Goal: Task Accomplishment & Management: Use online tool/utility

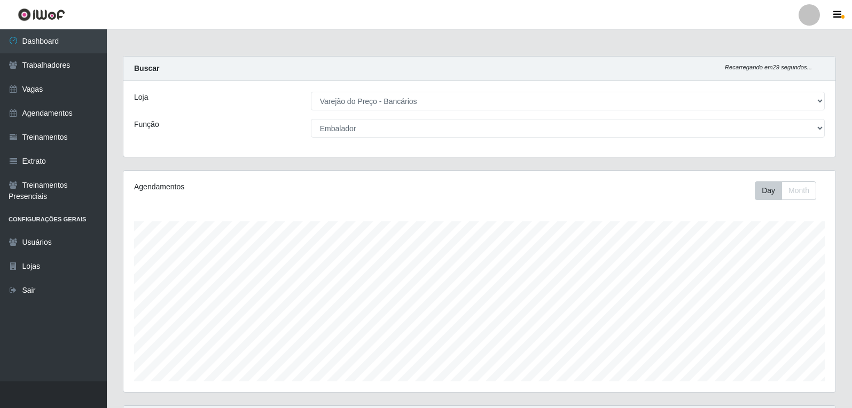
select select "157"
select select "1"
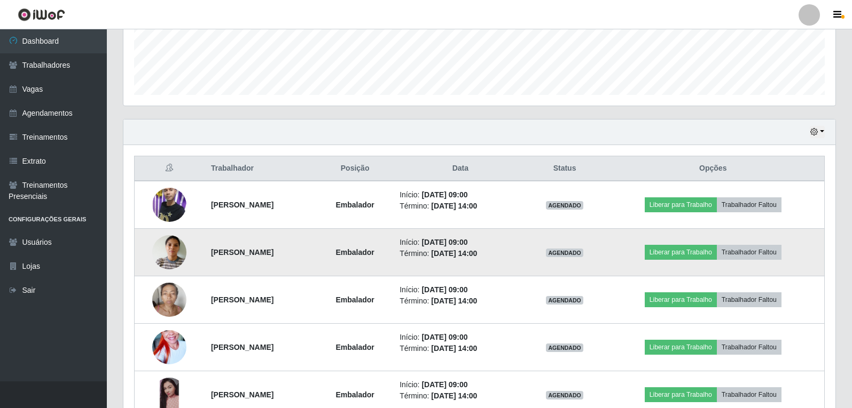
scroll to position [324, 0]
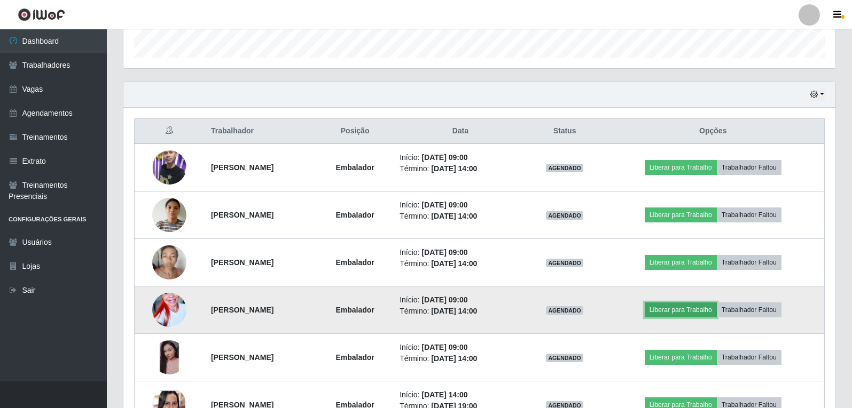
click at [693, 313] on button "Liberar para Trabalho" at bounding box center [681, 310] width 72 height 15
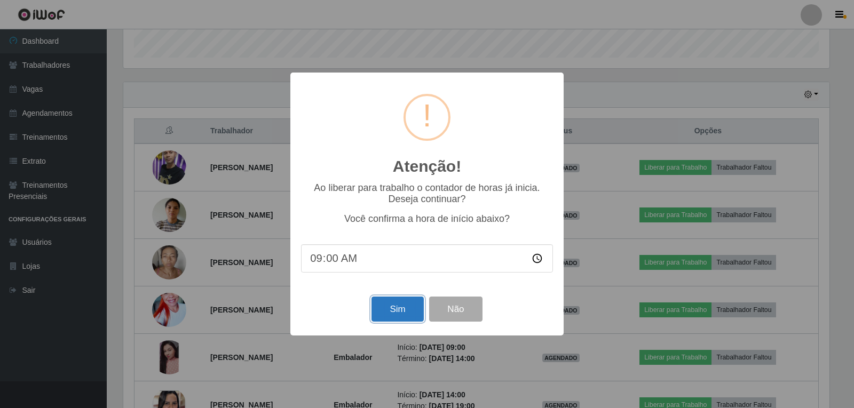
click at [394, 308] on button "Sim" at bounding box center [398, 309] width 52 height 25
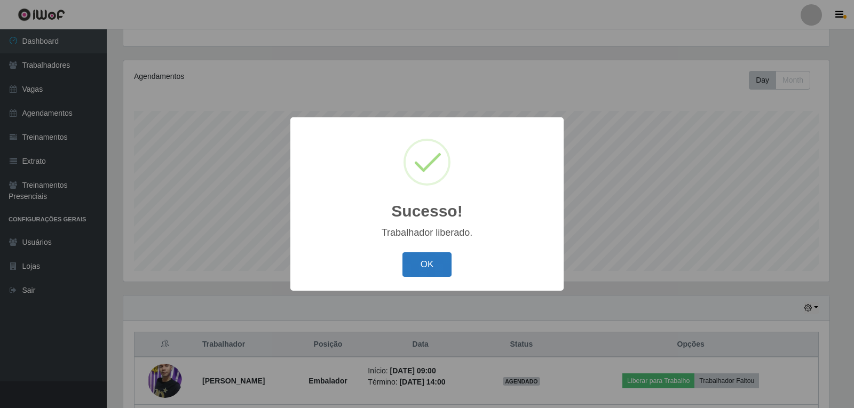
click at [421, 268] on button "OK" at bounding box center [428, 265] width 50 height 25
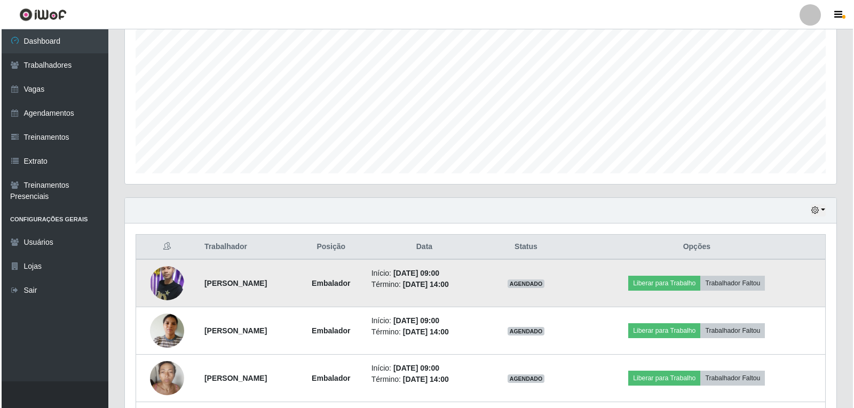
scroll to position [217, 0]
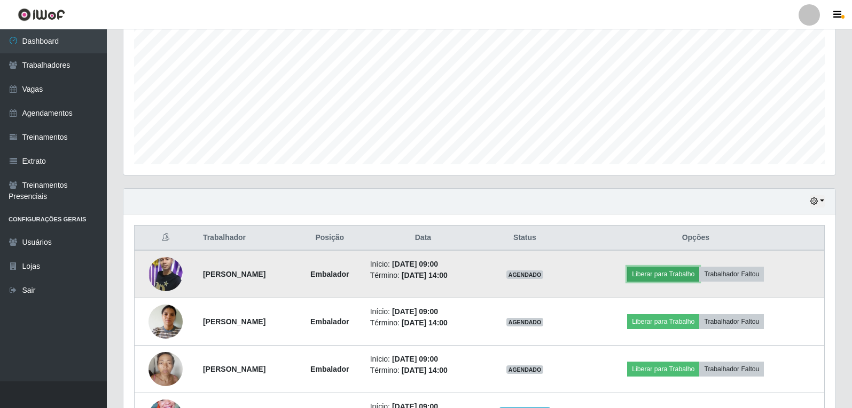
click at [668, 273] on button "Liberar para Trabalho" at bounding box center [663, 274] width 72 height 15
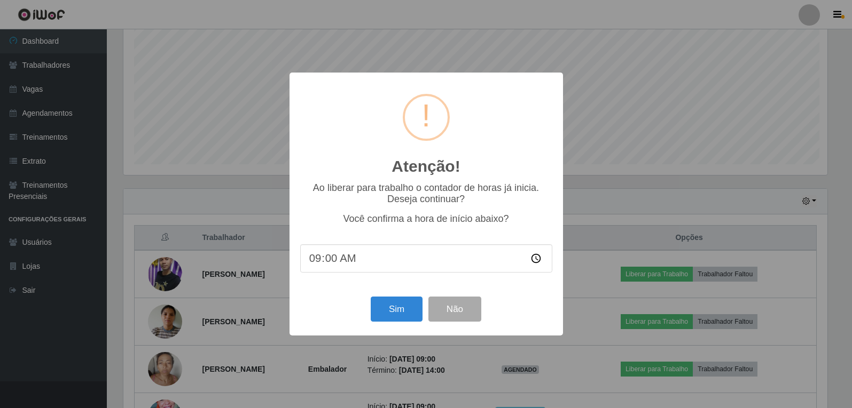
scroll to position [222, 706]
click at [411, 318] on button "Sim" at bounding box center [398, 309] width 52 height 25
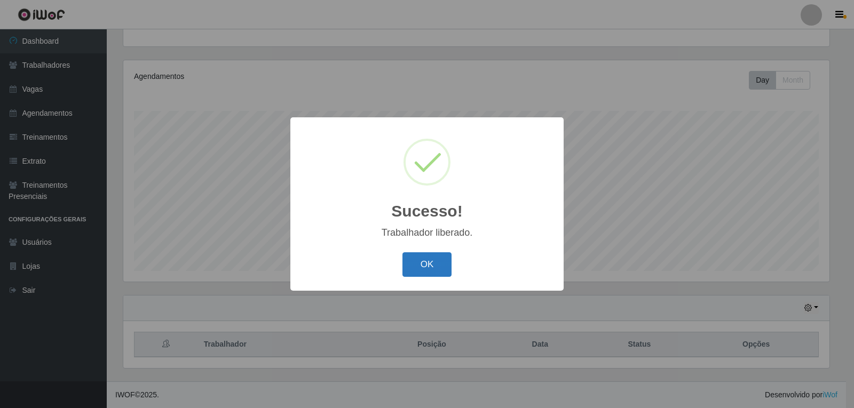
click at [426, 276] on button "OK" at bounding box center [428, 265] width 50 height 25
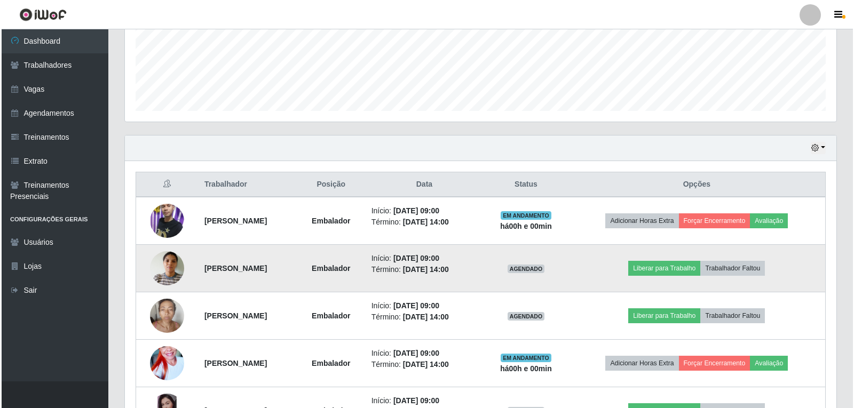
scroll to position [324, 0]
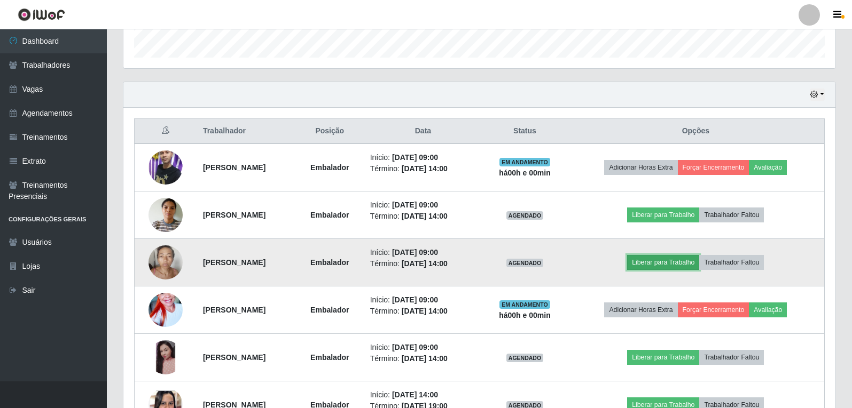
click at [669, 261] on button "Liberar para Trabalho" at bounding box center [663, 262] width 72 height 15
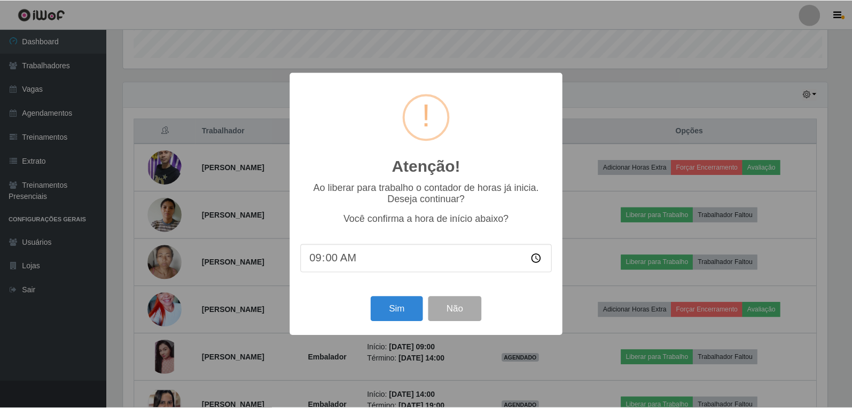
scroll to position [222, 706]
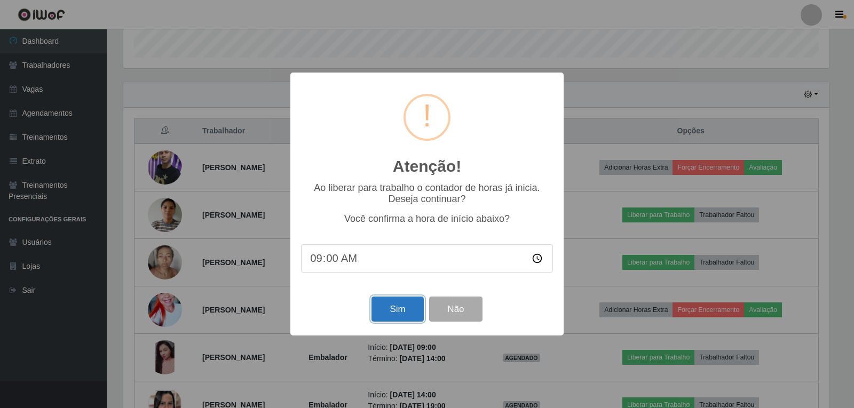
click at [395, 311] on button "Sim" at bounding box center [398, 309] width 52 height 25
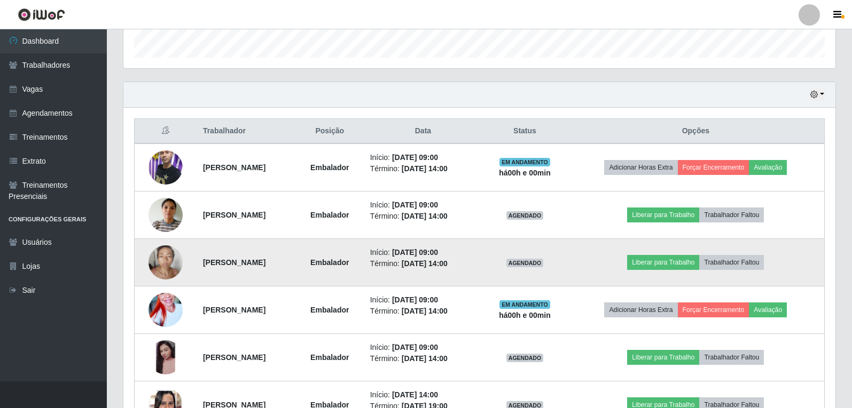
scroll to position [0, 0]
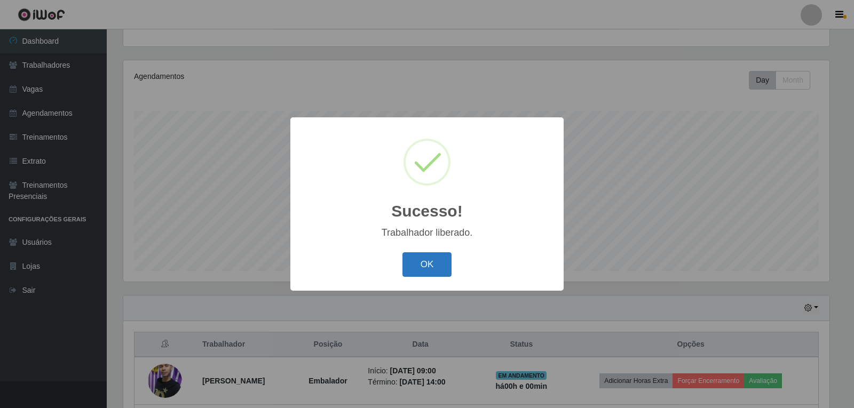
click at [425, 270] on button "OK" at bounding box center [428, 265] width 50 height 25
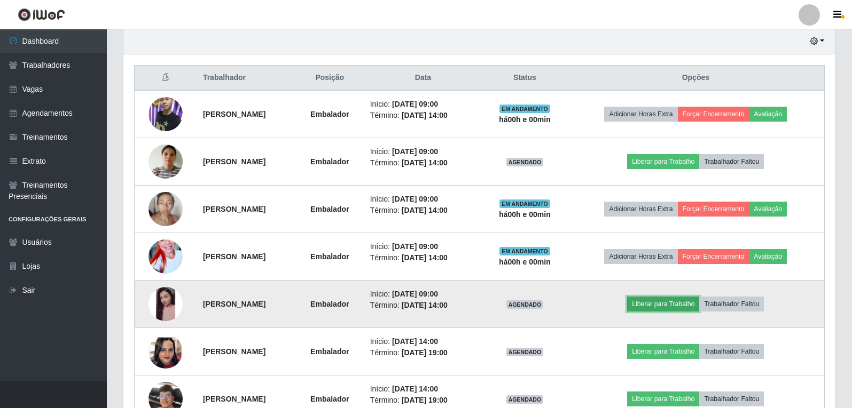
click at [667, 307] on button "Liberar para Trabalho" at bounding box center [663, 304] width 72 height 15
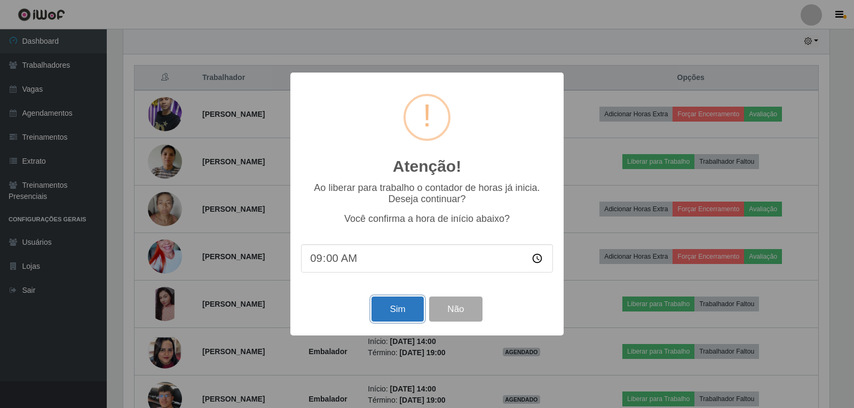
click at [402, 310] on button "Sim" at bounding box center [398, 309] width 52 height 25
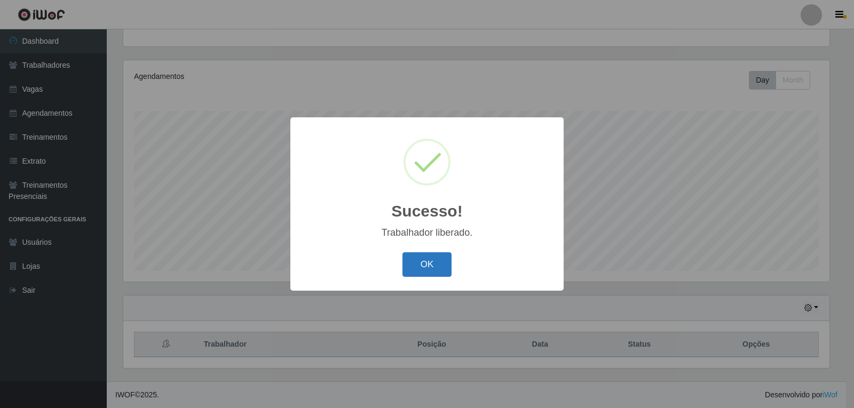
click at [439, 276] on button "OK" at bounding box center [428, 265] width 50 height 25
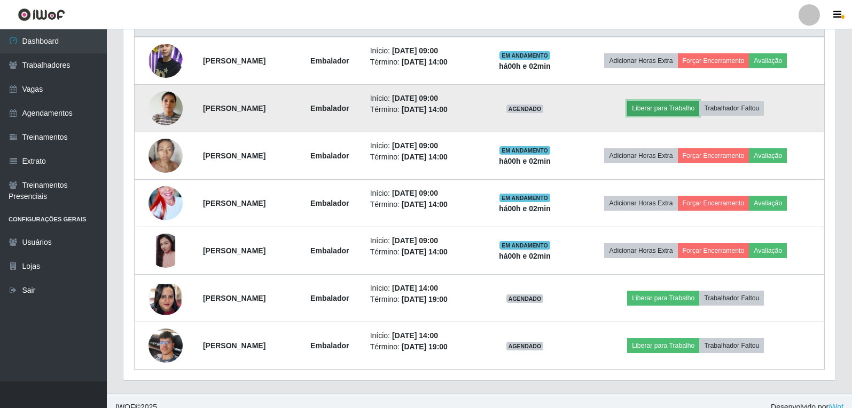
click at [682, 104] on button "Liberar para Trabalho" at bounding box center [663, 108] width 72 height 15
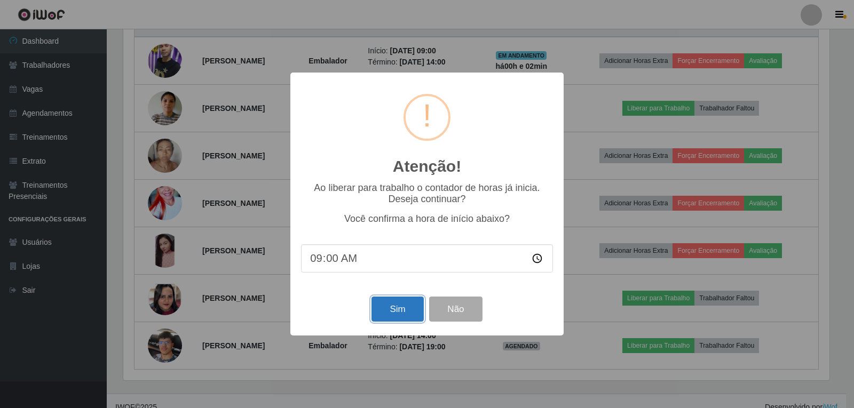
click at [389, 317] on button "Sim" at bounding box center [398, 309] width 52 height 25
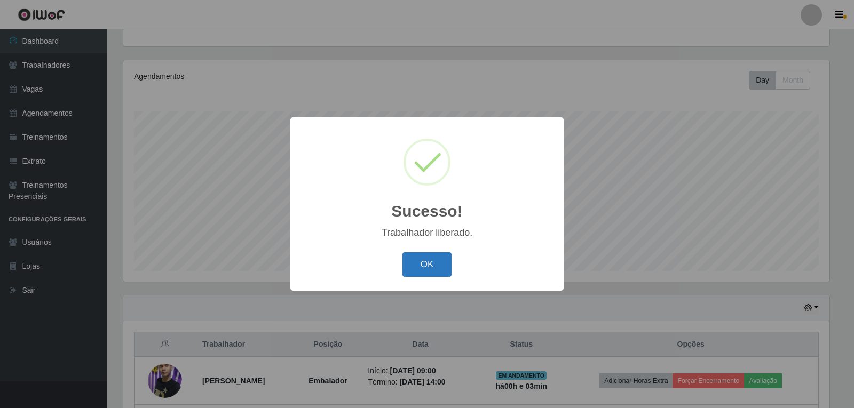
click at [422, 266] on button "OK" at bounding box center [428, 265] width 50 height 25
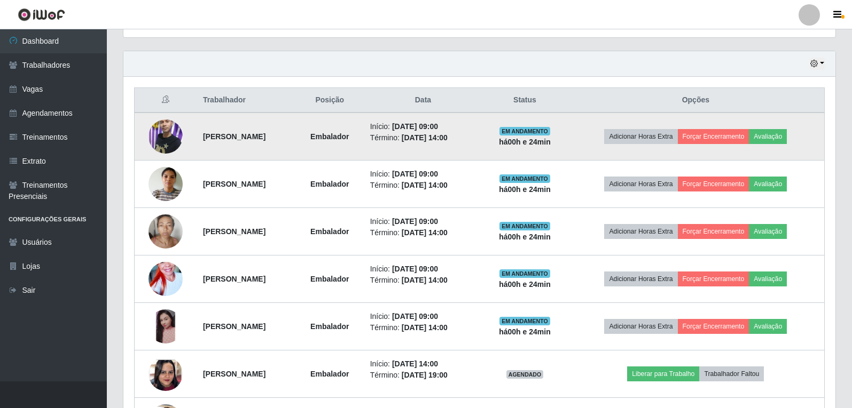
scroll to position [336, 0]
